Goal: Task Accomplishment & Management: Use online tool/utility

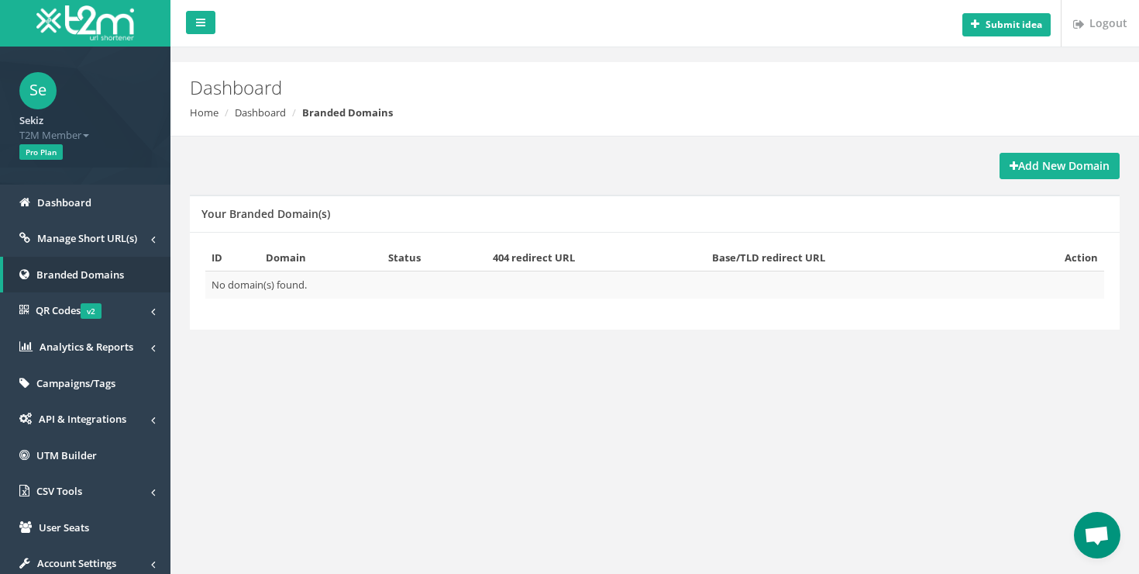
click at [1017, 147] on div "Add New Domain Your Branded Domain(s) ID Domain Status 404 redirect URL Base/TL…" at bounding box center [655, 257] width 946 height 243
click at [1017, 158] on strong "Add New Domain" at bounding box center [1060, 165] width 100 height 15
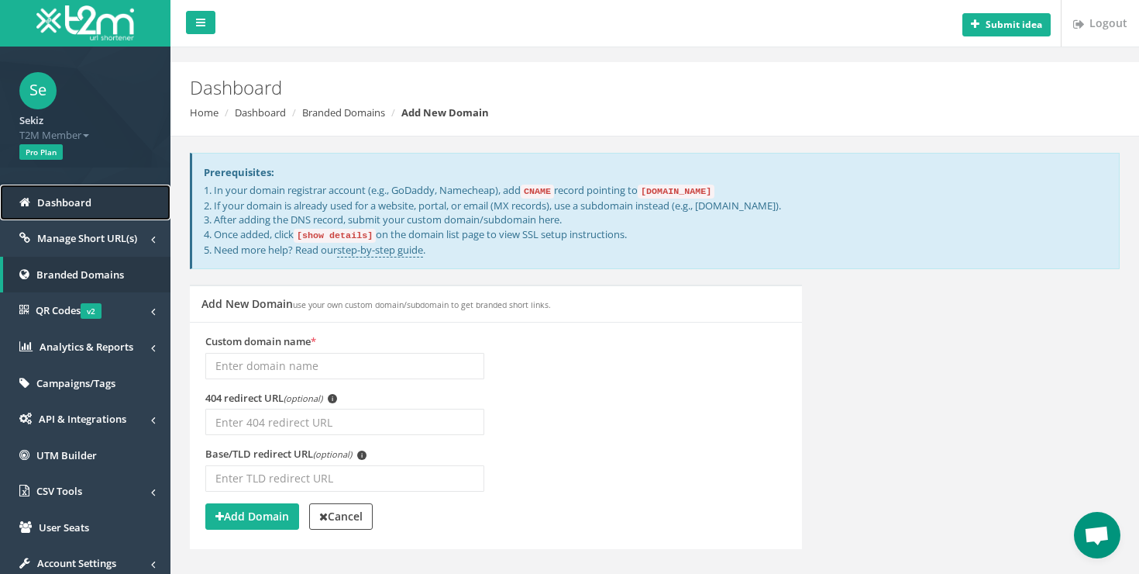
click at [109, 207] on link "Dashboard" at bounding box center [85, 202] width 171 height 36
